Goal: Information Seeking & Learning: Find specific page/section

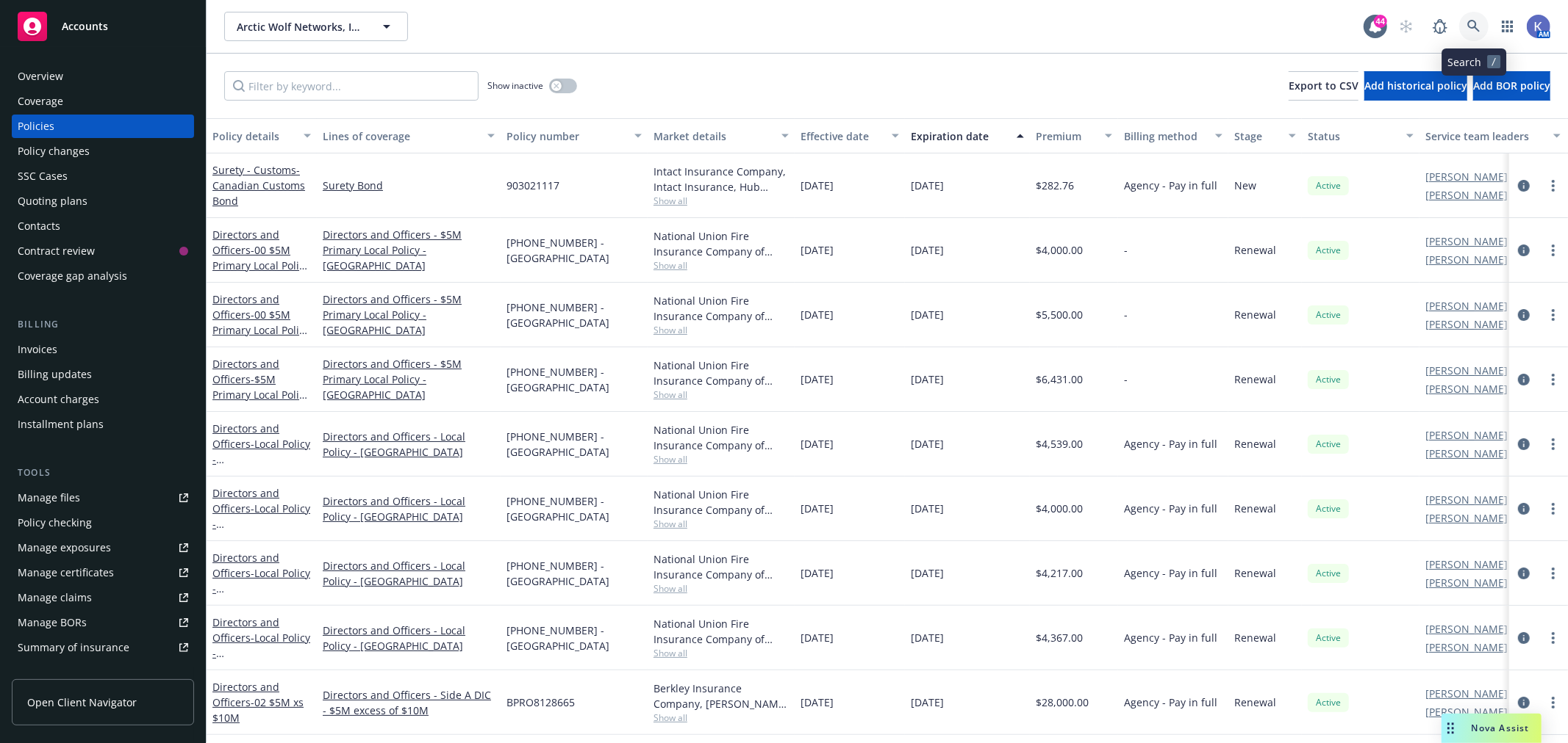
click at [1467, 23] on icon at bounding box center [1473, 26] width 13 height 13
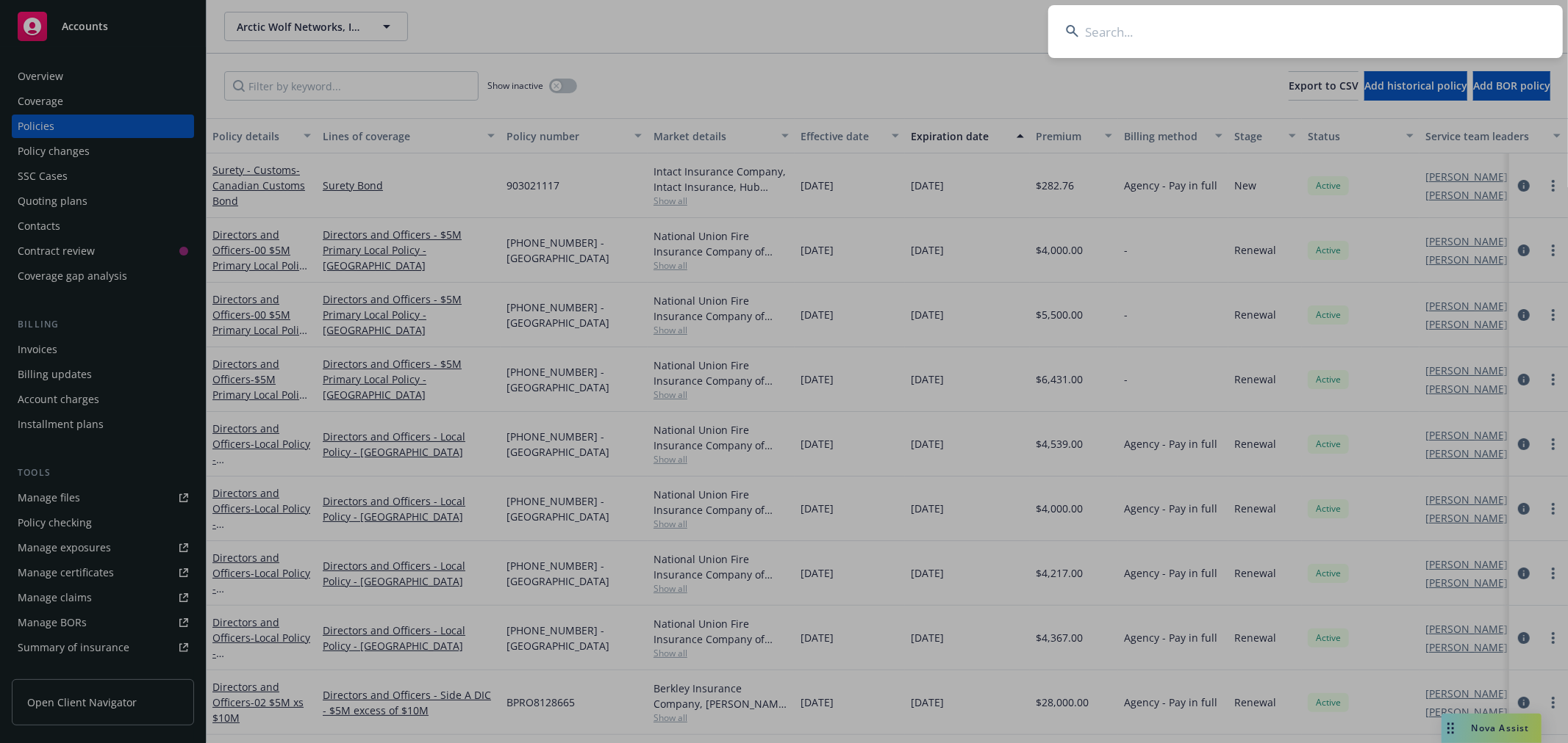
click at [1224, 19] on input at bounding box center [1304, 31] width 514 height 53
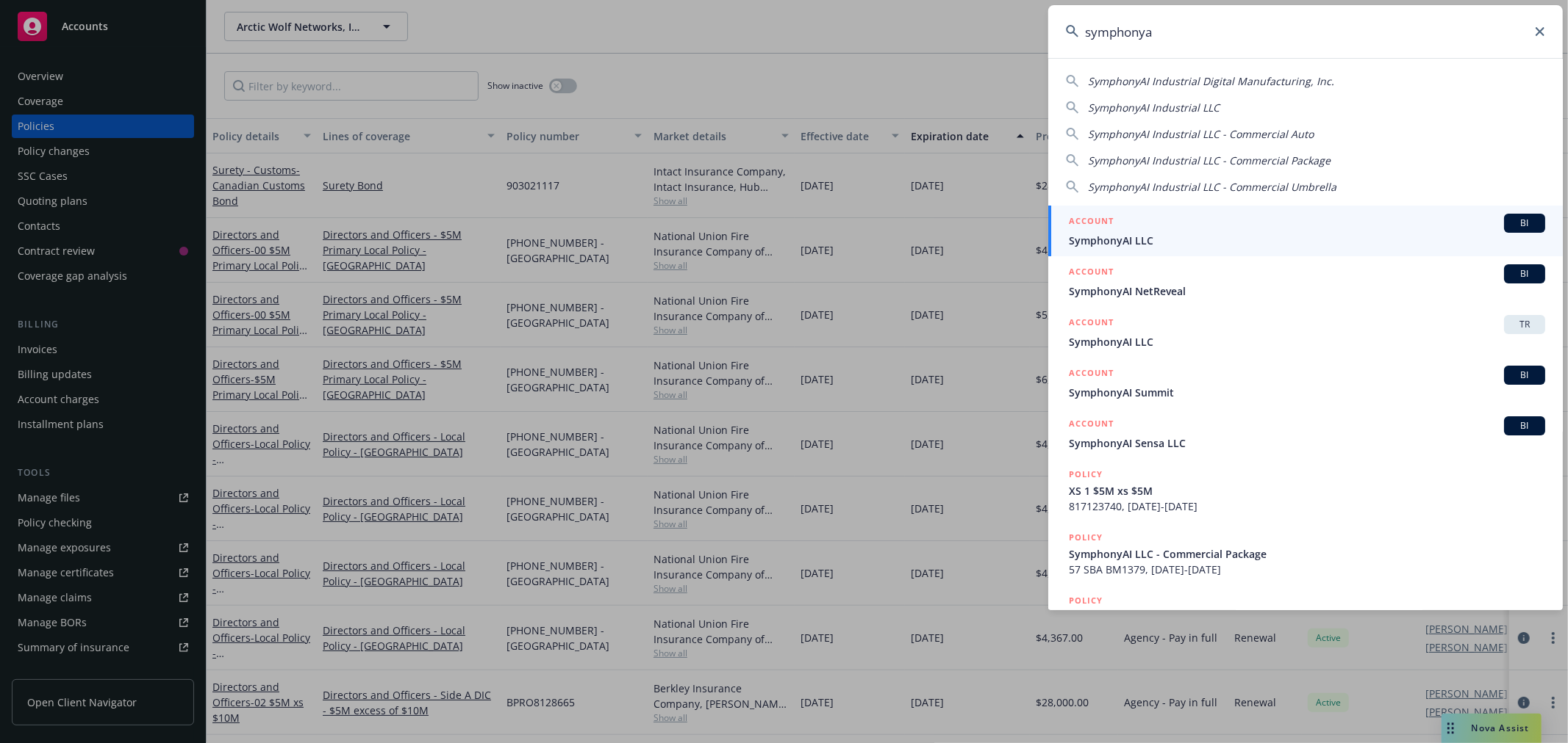
type input "symphonya"
click at [1138, 232] on div "ACCOUNT BI" at bounding box center [1306, 223] width 476 height 19
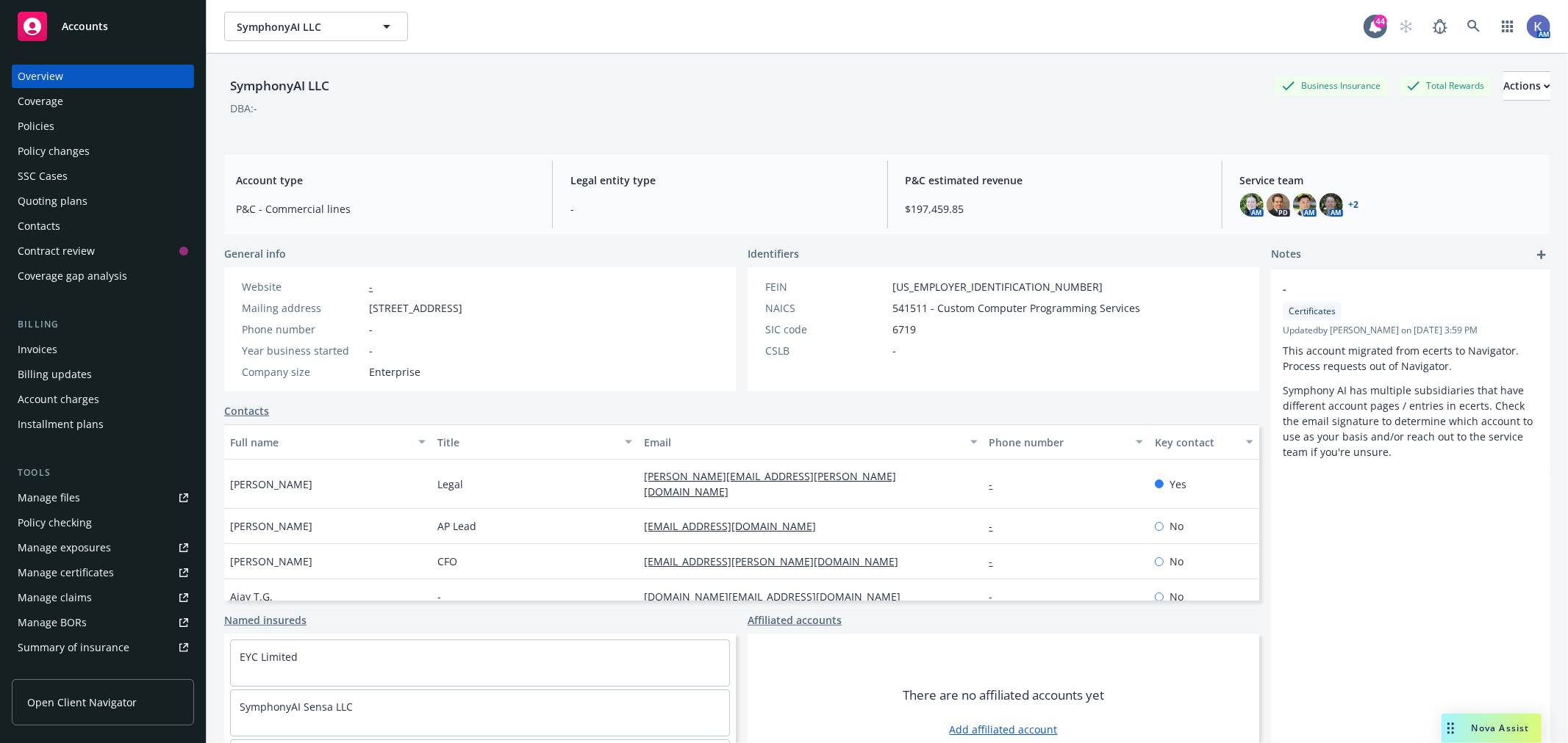
click at [73, 120] on div "Policies" at bounding box center [102, 126] width 170 height 23
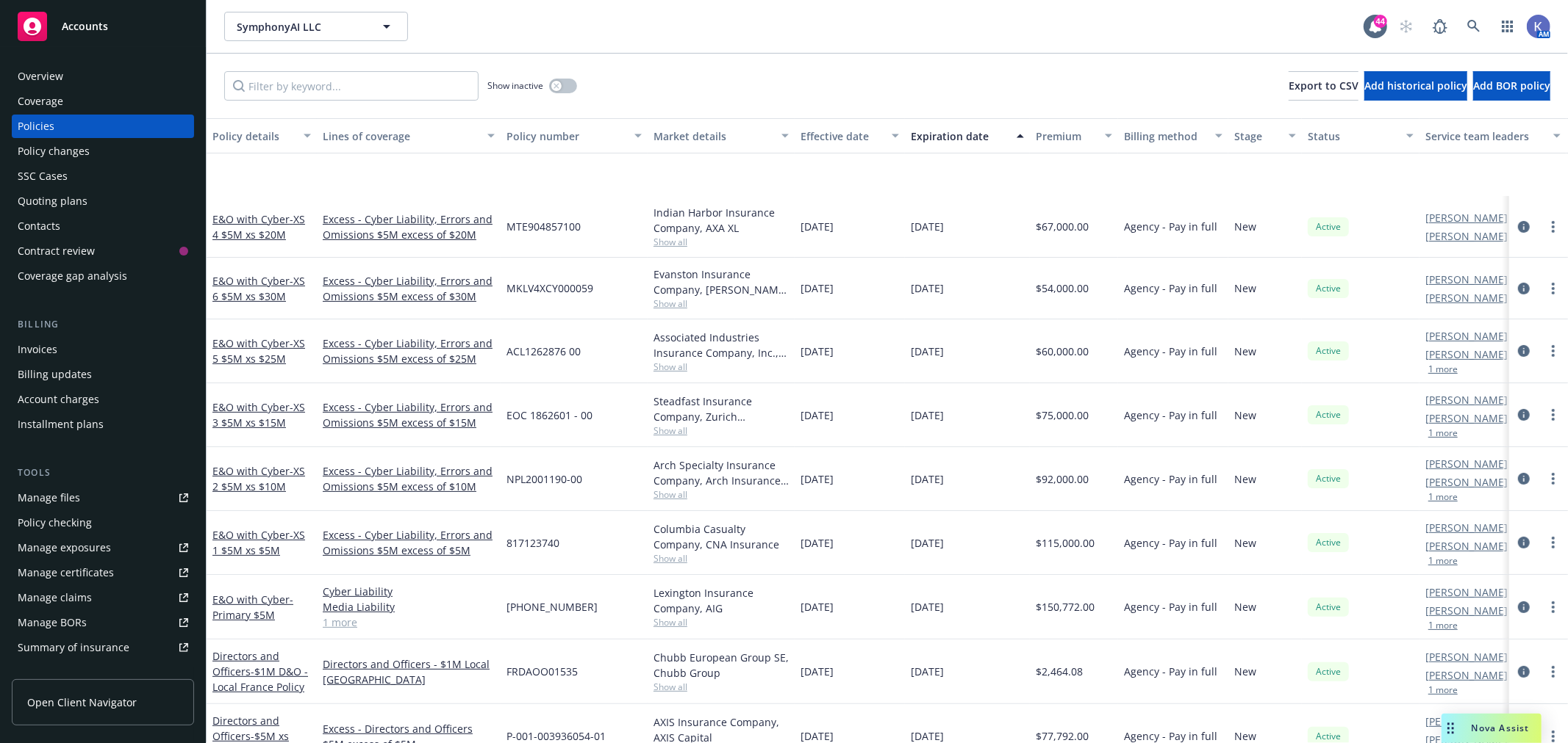
scroll to position [408, 0]
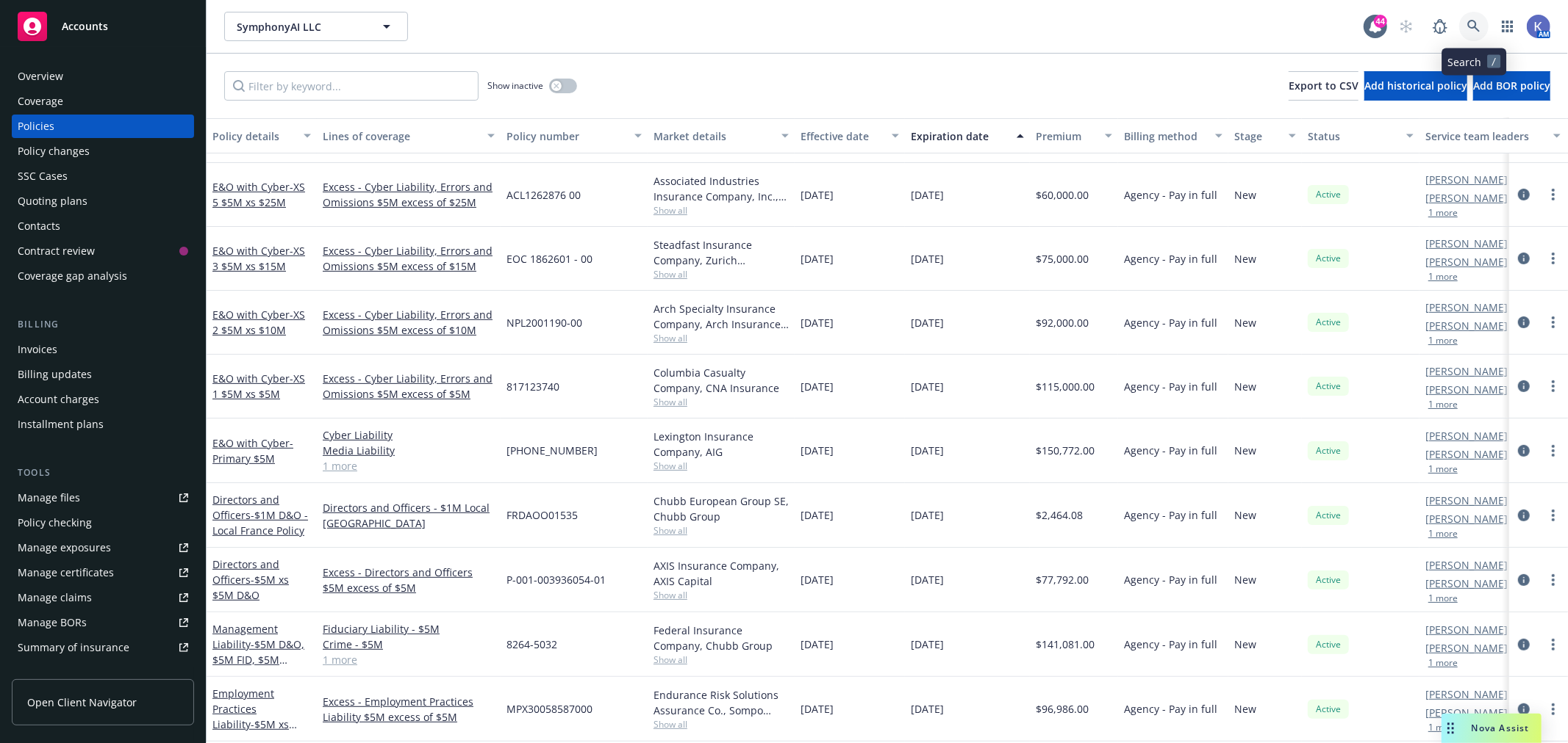
click at [1474, 27] on icon at bounding box center [1473, 26] width 12 height 12
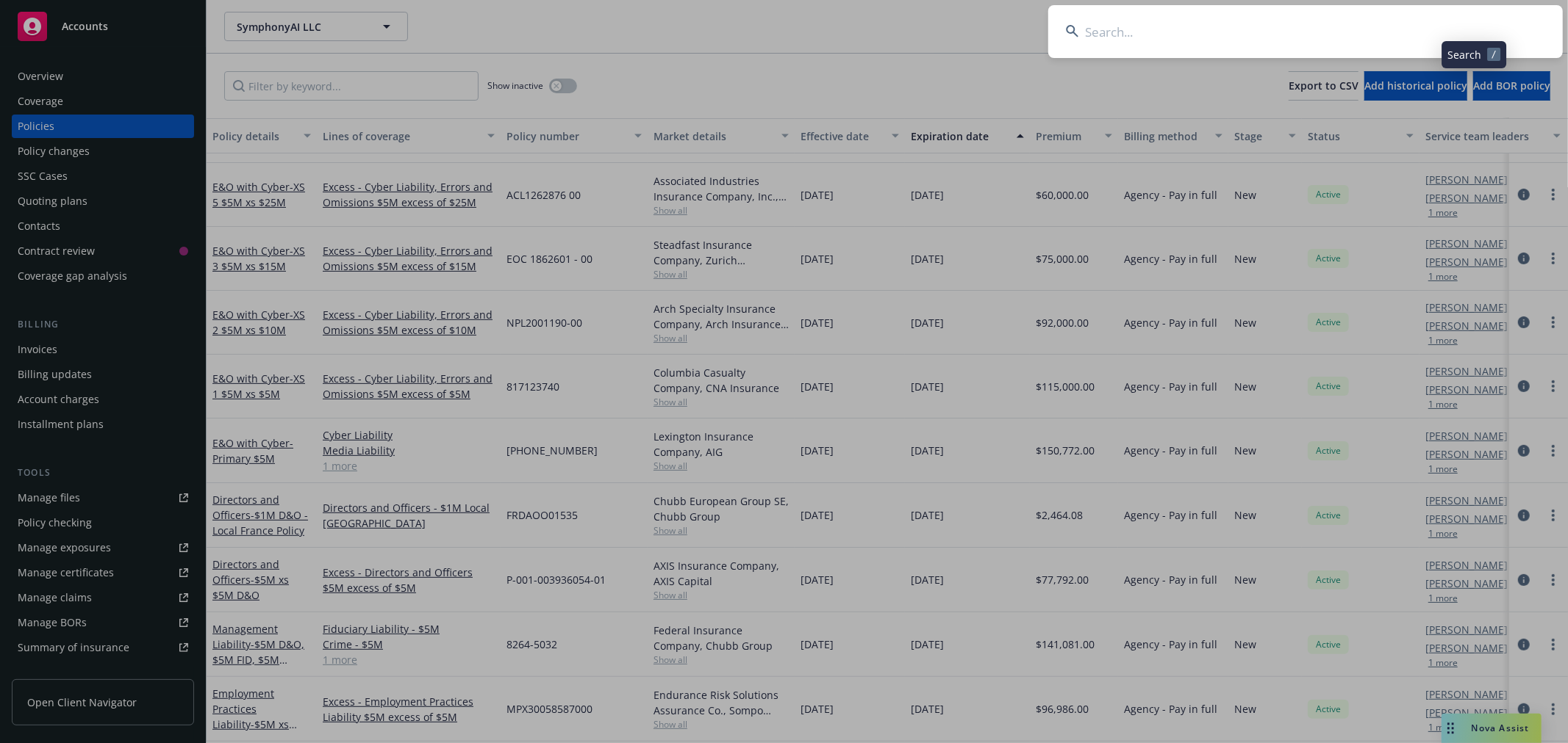
click at [1385, 31] on input at bounding box center [1304, 31] width 514 height 53
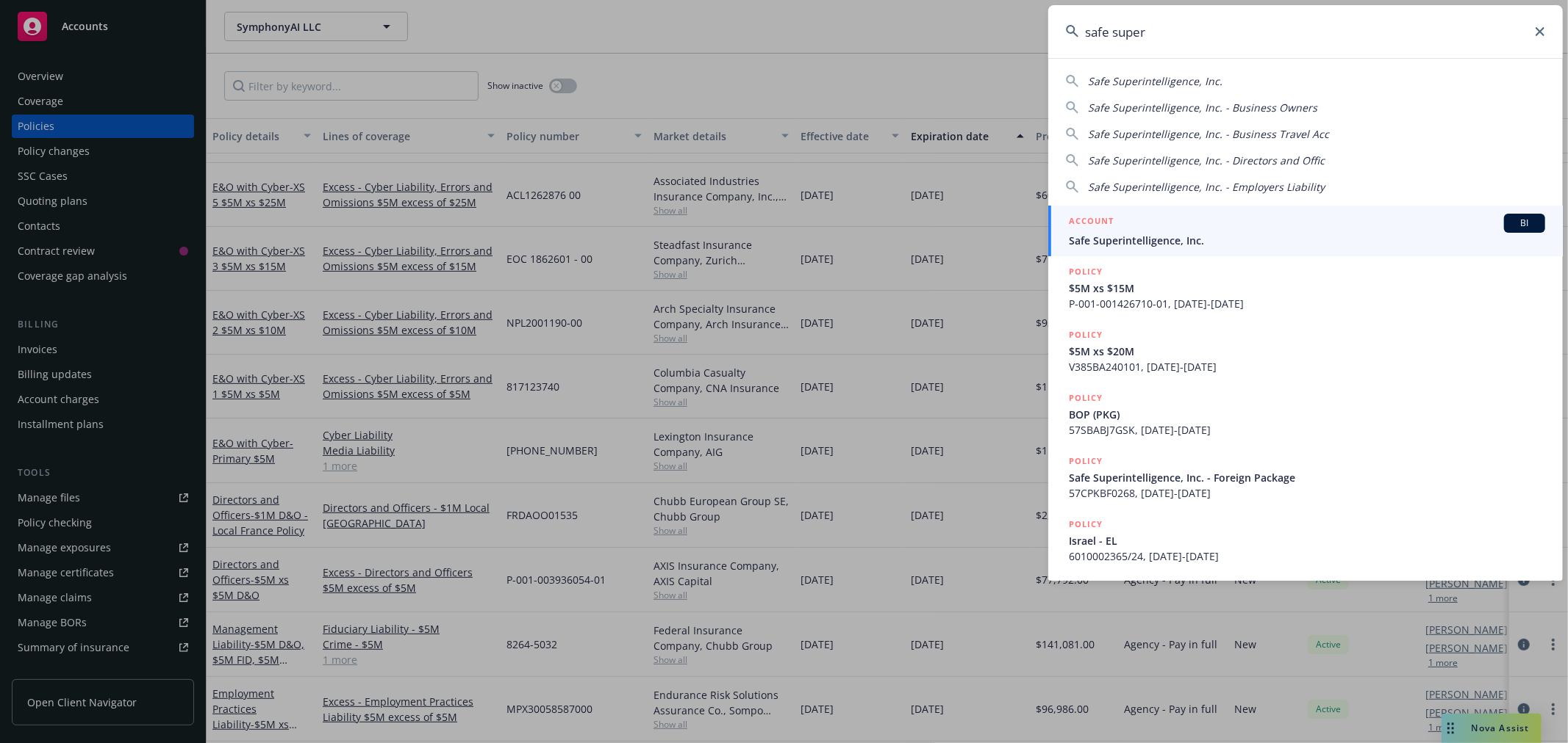
type input "safe super"
click at [1177, 243] on span "Safe Superintelligence, Inc." at bounding box center [1306, 241] width 476 height 16
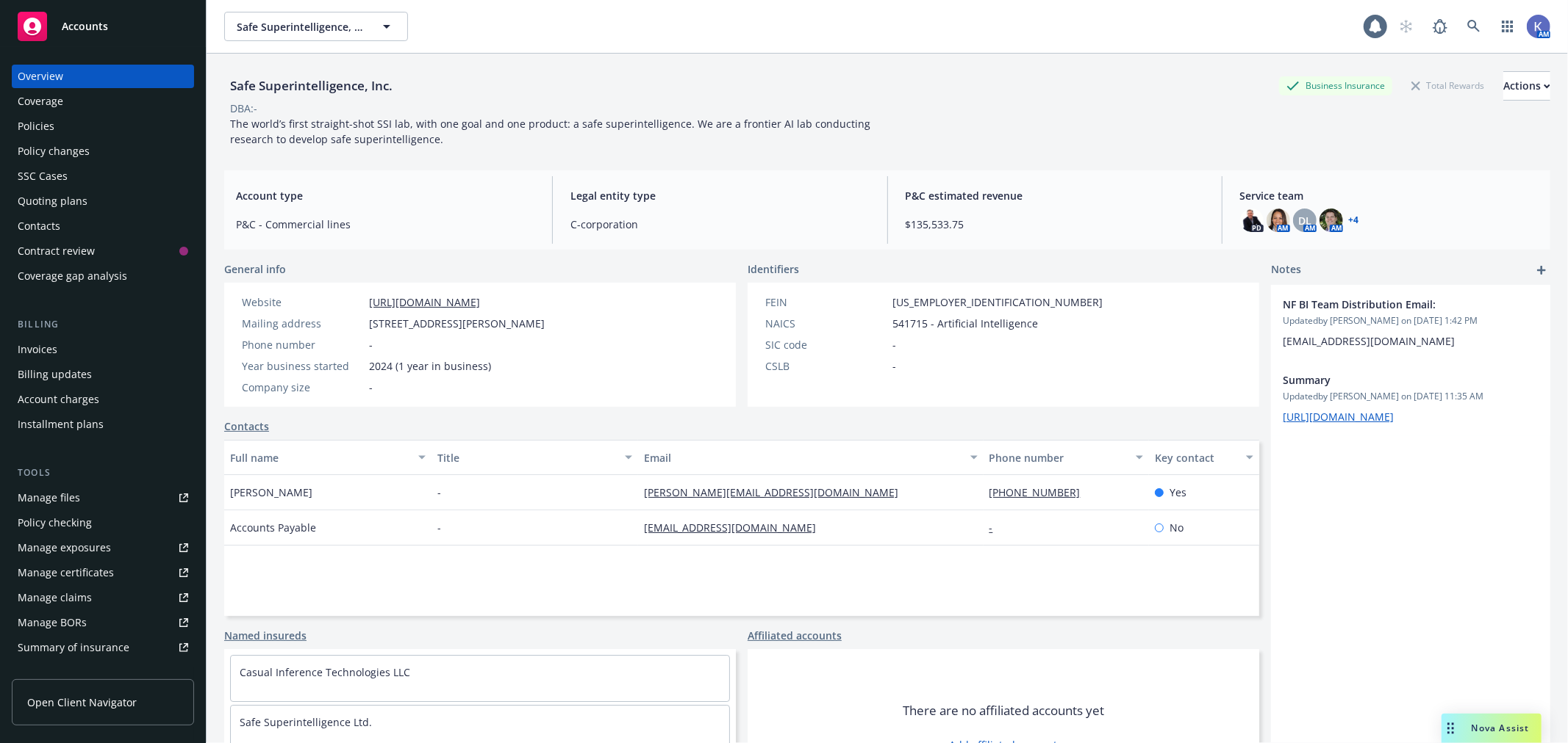
click at [50, 124] on div "Policies" at bounding box center [35, 126] width 37 height 23
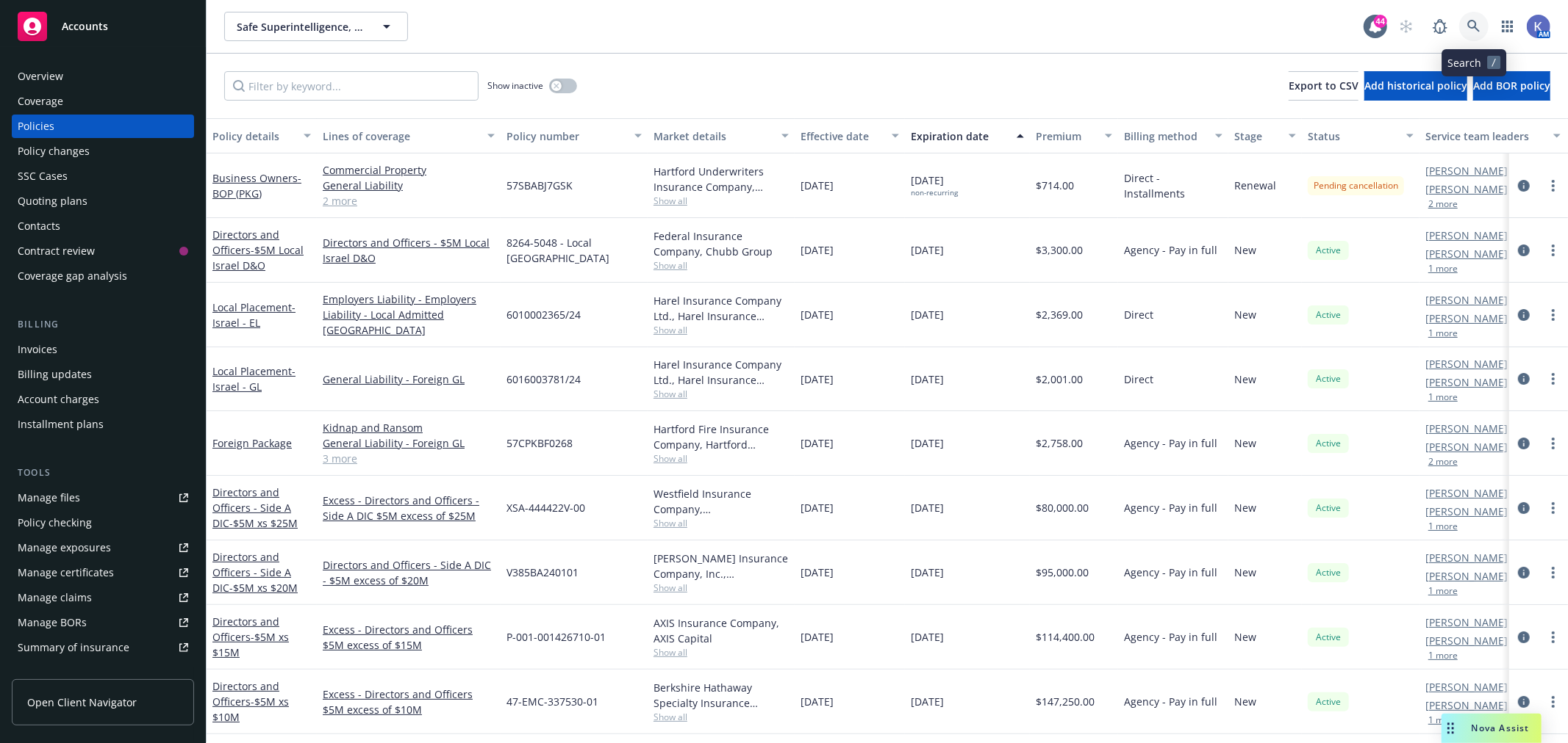
click at [1470, 23] on icon at bounding box center [1473, 26] width 13 height 13
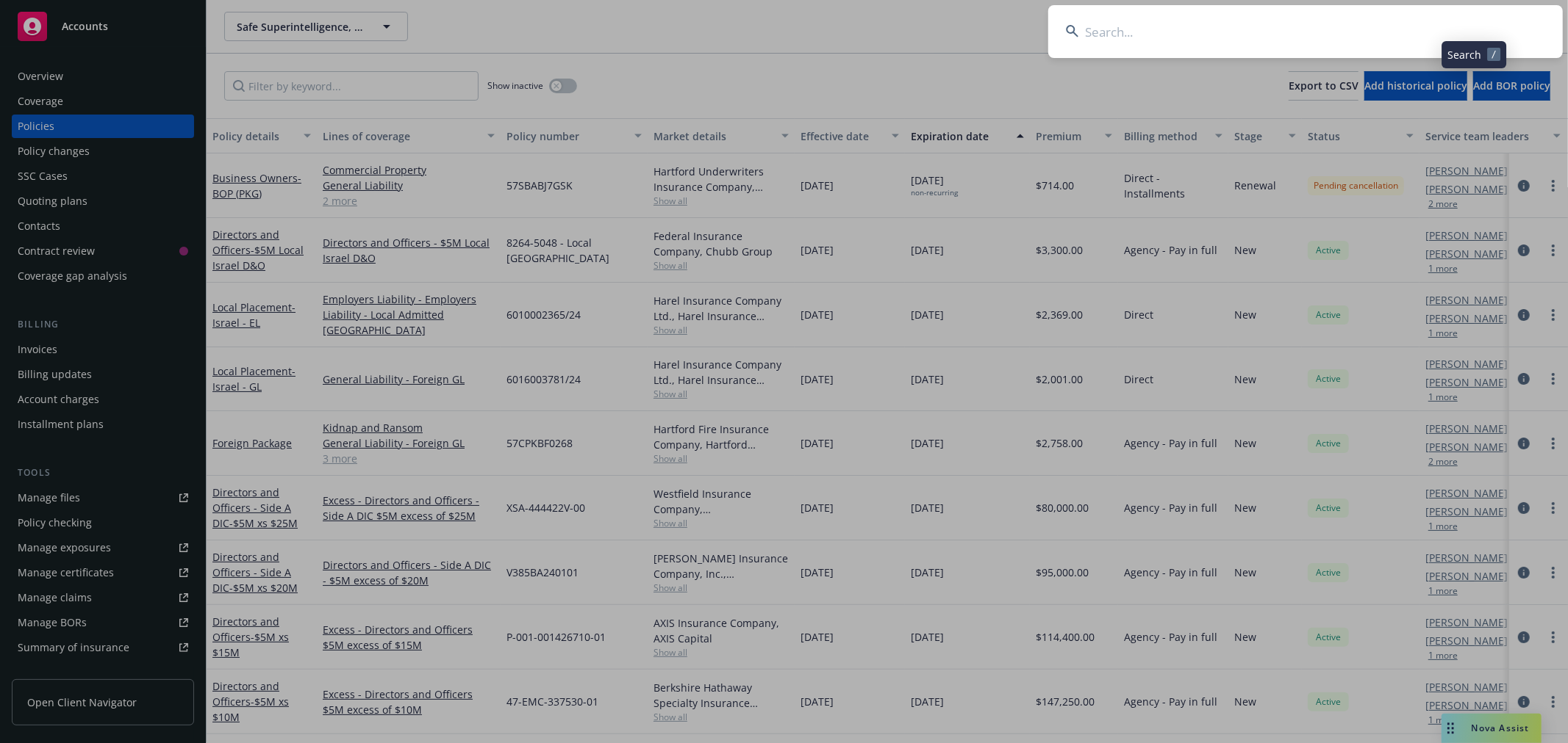
click at [1373, 24] on input at bounding box center [1304, 31] width 514 height 53
type input "o"
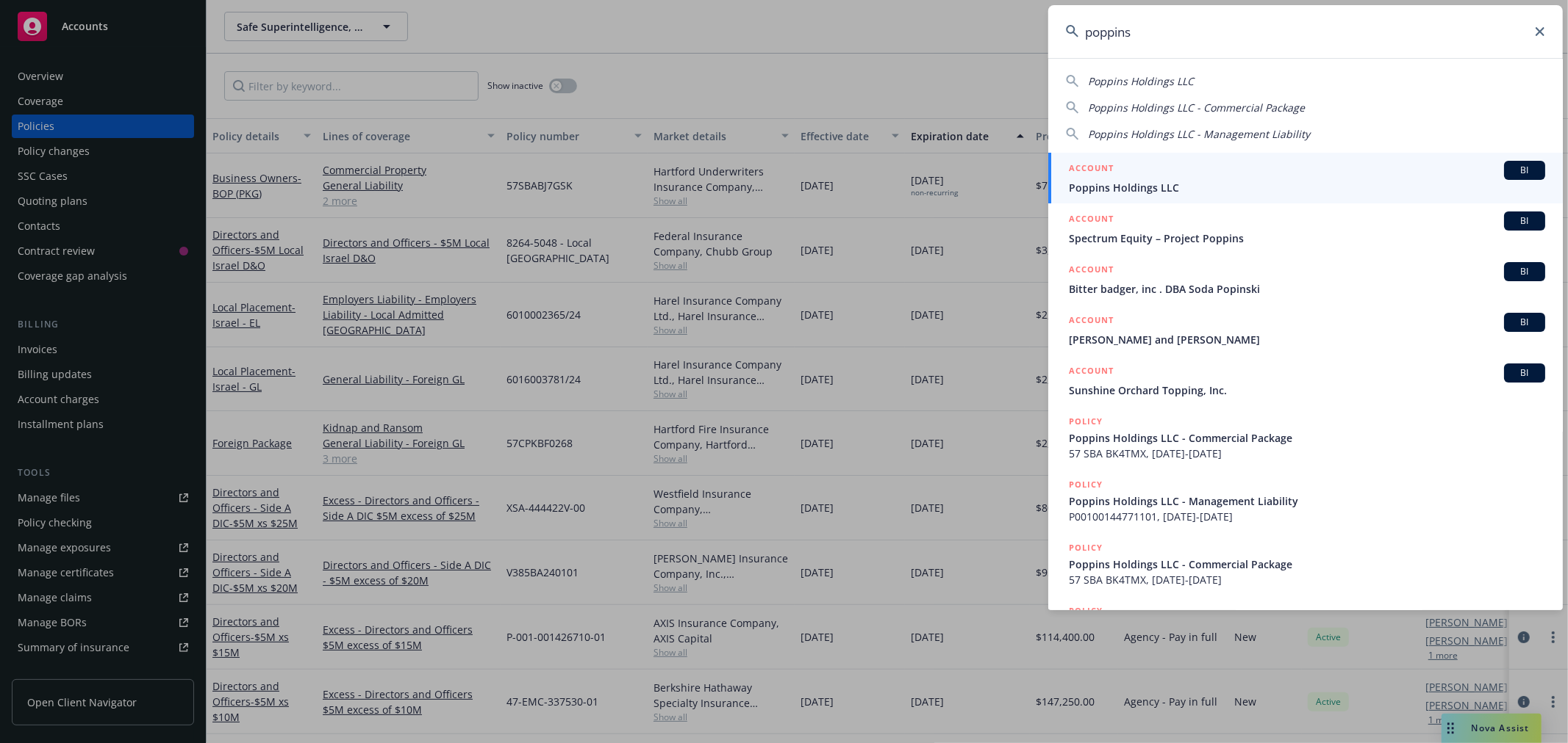
type input "poppins"
click at [1129, 162] on div "ACCOUNT BI" at bounding box center [1306, 170] width 476 height 19
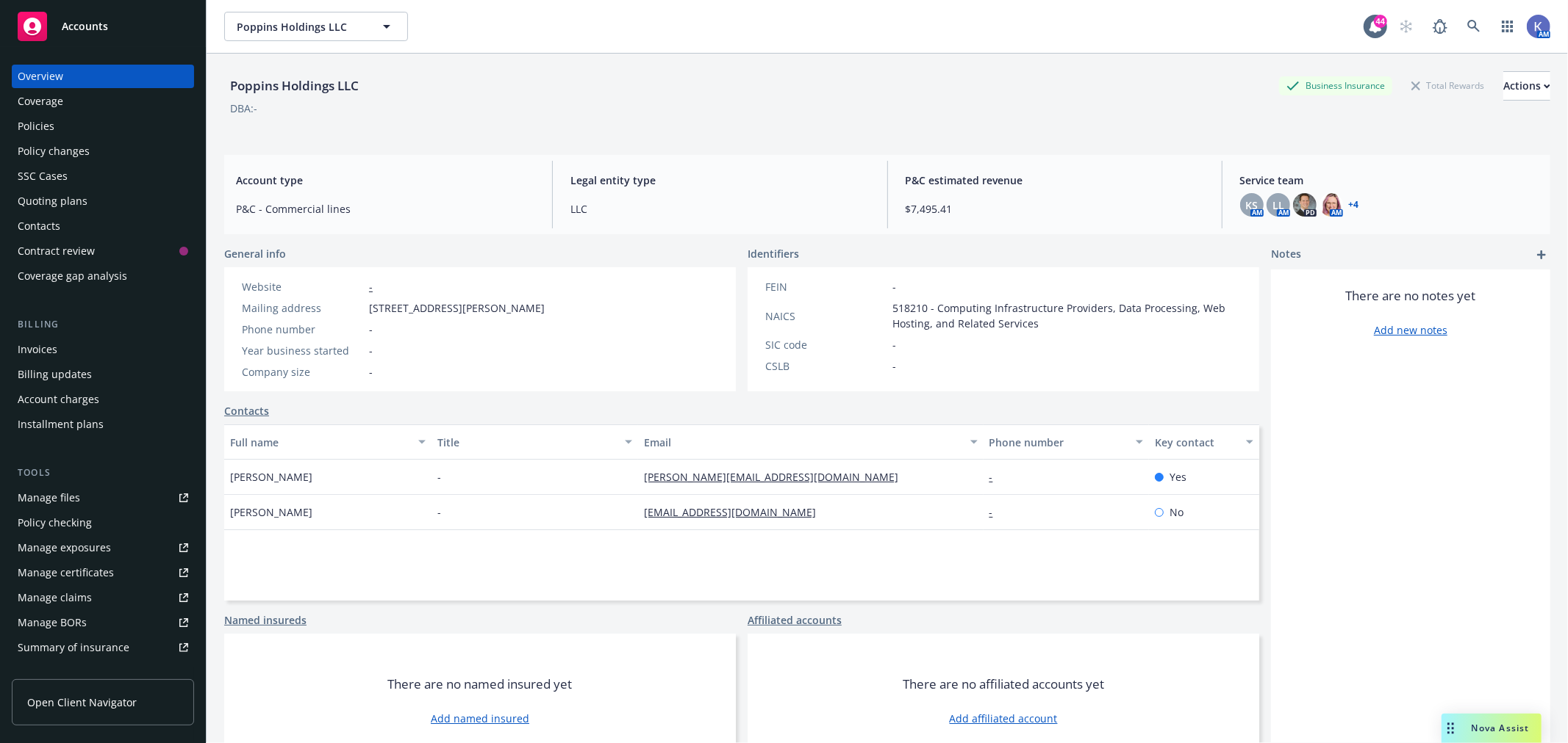
click at [64, 126] on div "Policies" at bounding box center [102, 126] width 170 height 23
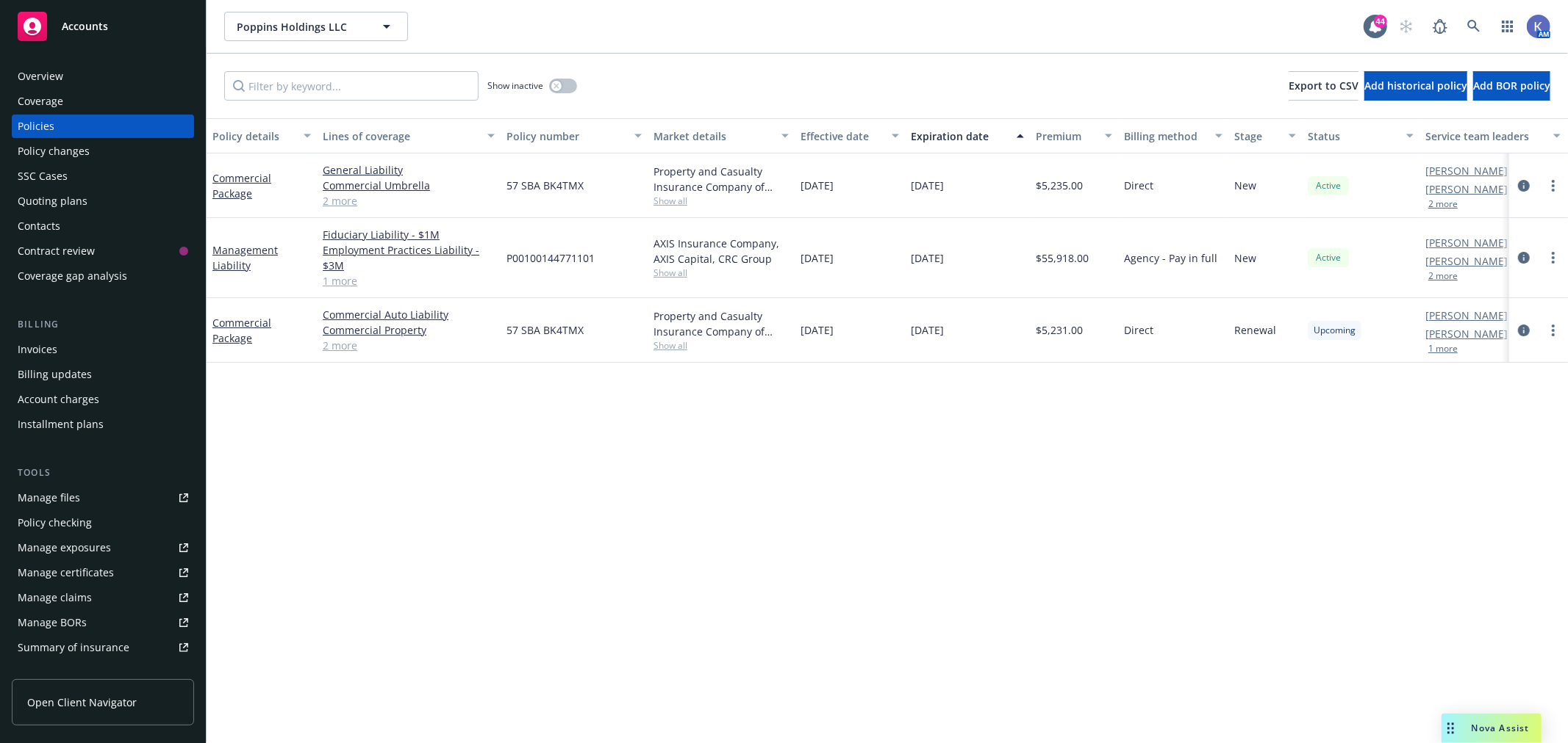
click at [333, 276] on link "1 more" at bounding box center [408, 281] width 172 height 16
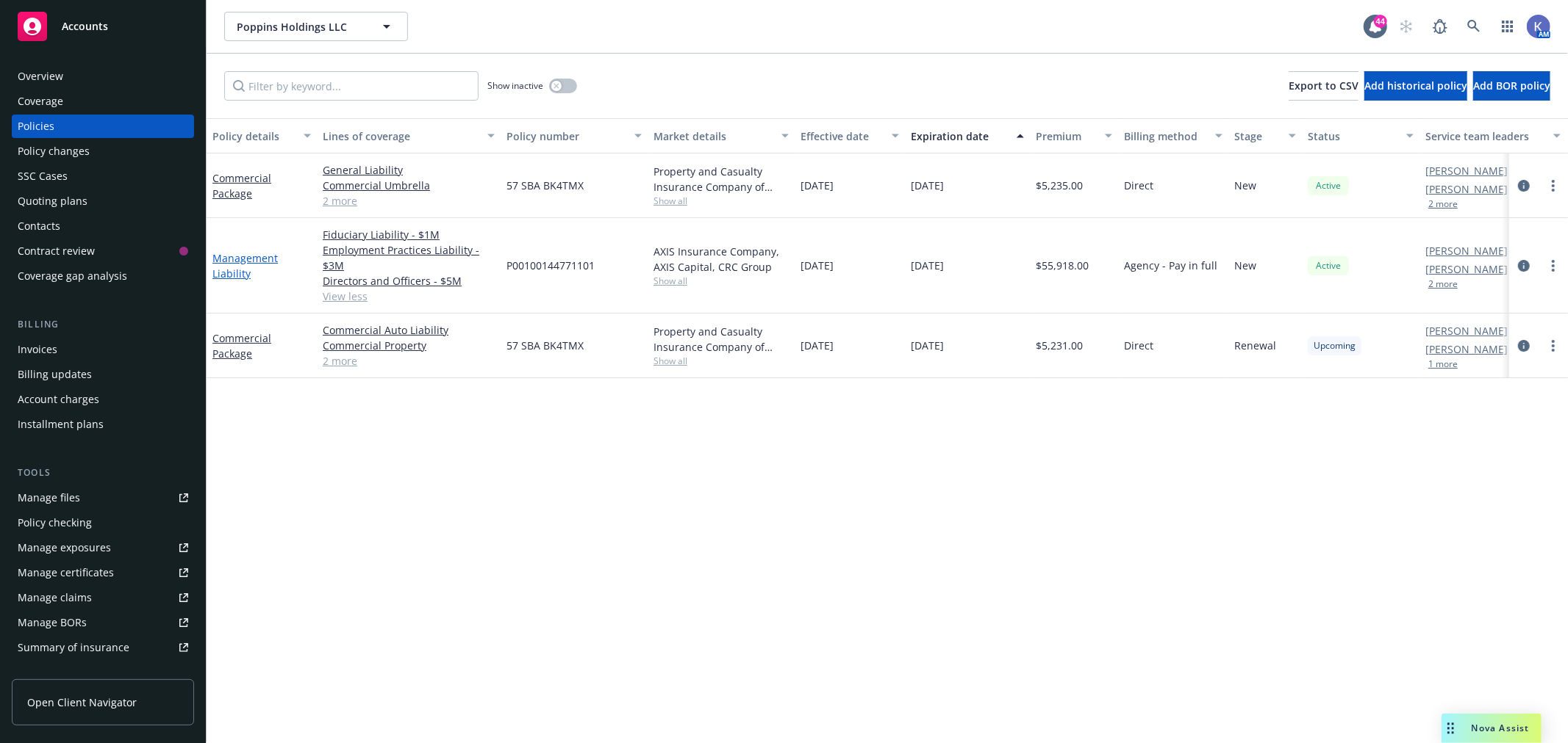
click at [248, 252] on link "Management Liability" at bounding box center [245, 266] width 66 height 29
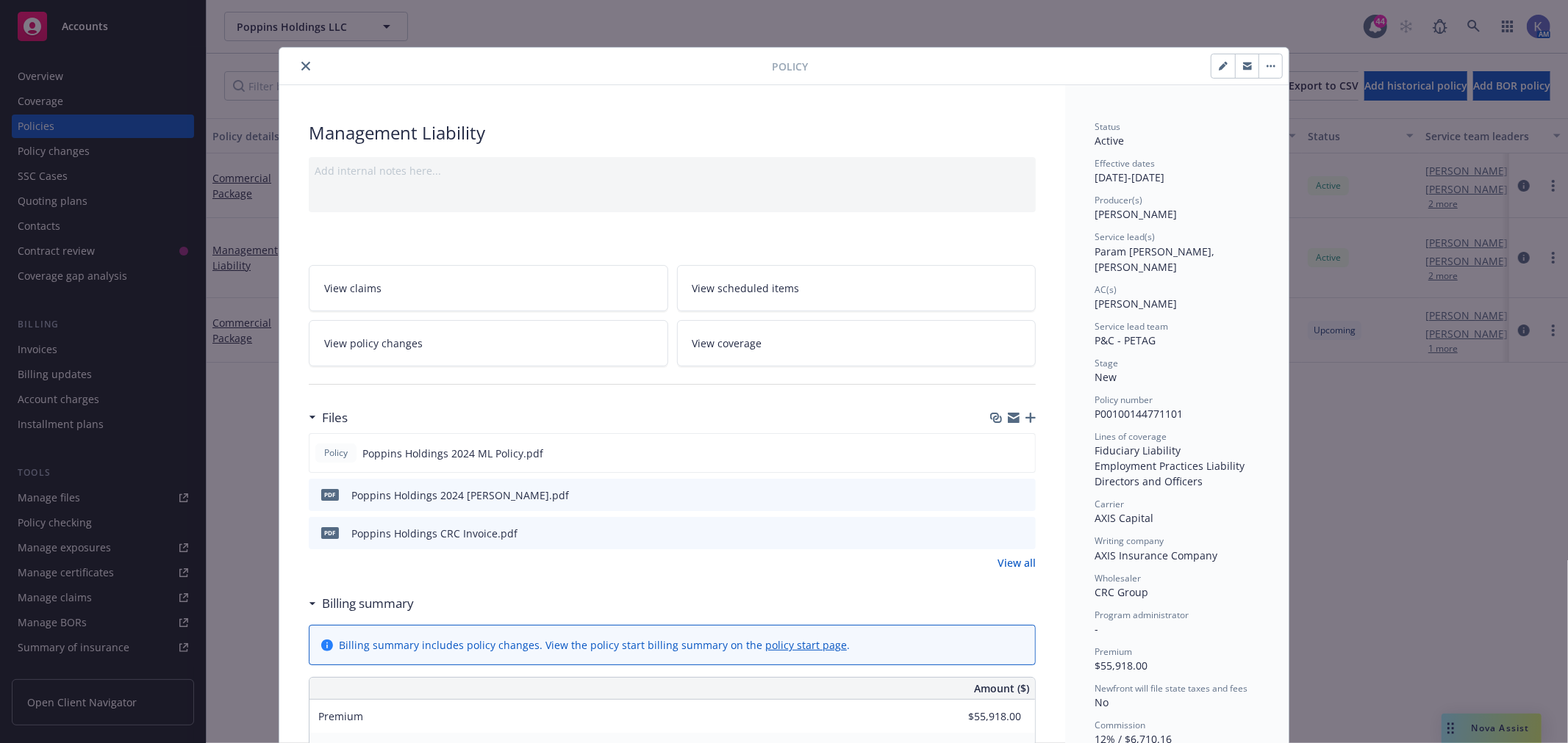
click at [1015, 496] on icon "preview file" at bounding box center [1021, 494] width 13 height 10
